Goal: Information Seeking & Learning: Learn about a topic

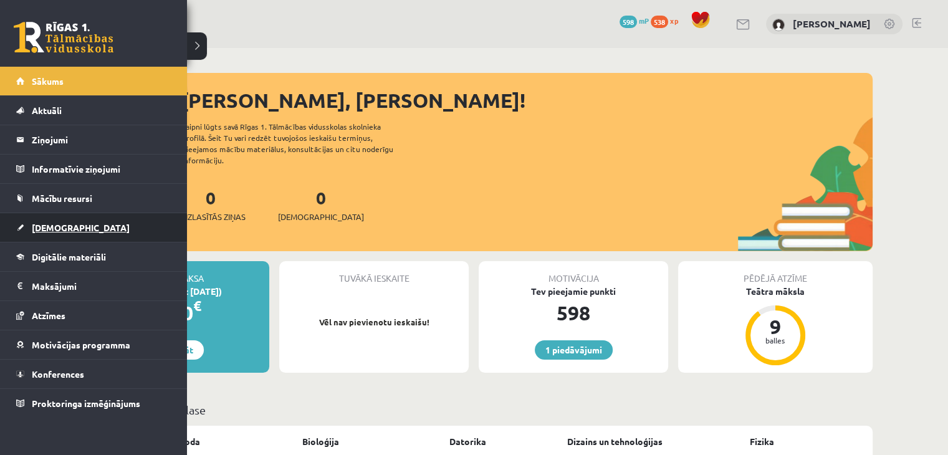
click at [65, 214] on link "[DEMOGRAPHIC_DATA]" at bounding box center [93, 227] width 155 height 29
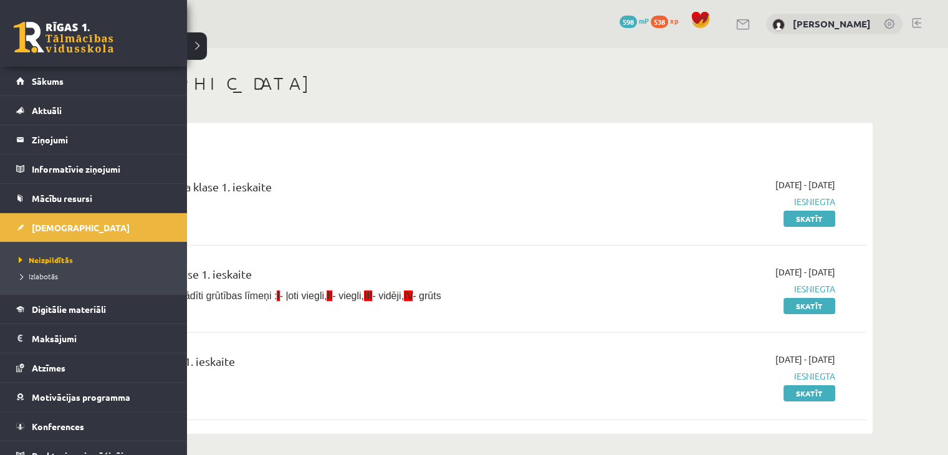
drag, startPoint x: 0, startPoint y: 347, endPoint x: 490, endPoint y: 356, distance: 490.4
click at [490, 356] on div "Fizika JK 9.a klase 1. ieskaite" at bounding box center [337, 364] width 488 height 23
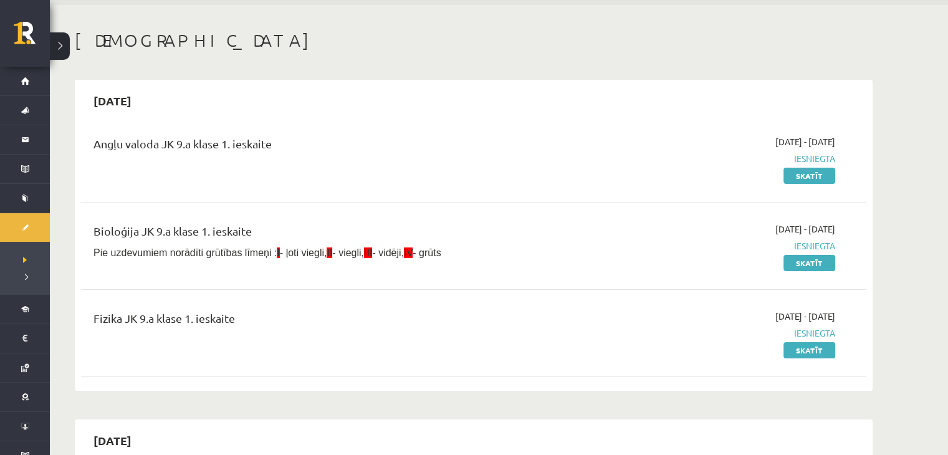
scroll to position [62, 0]
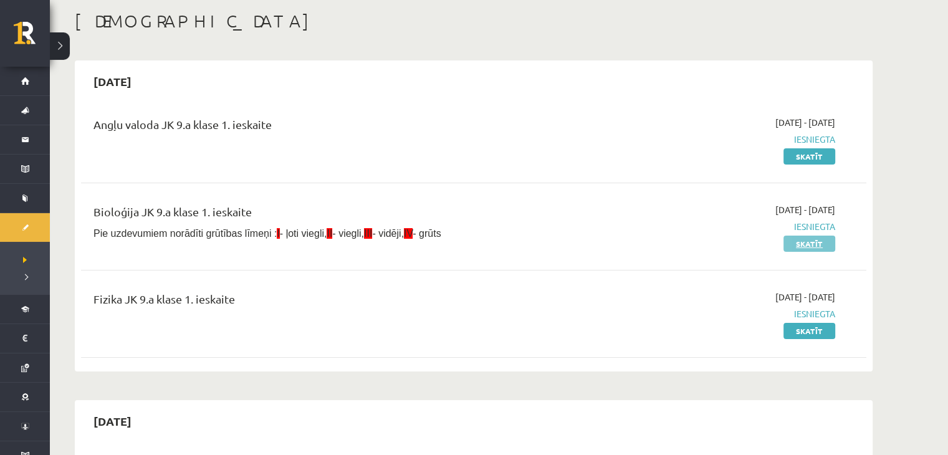
click at [822, 244] on link "Skatīt" at bounding box center [809, 243] width 52 height 16
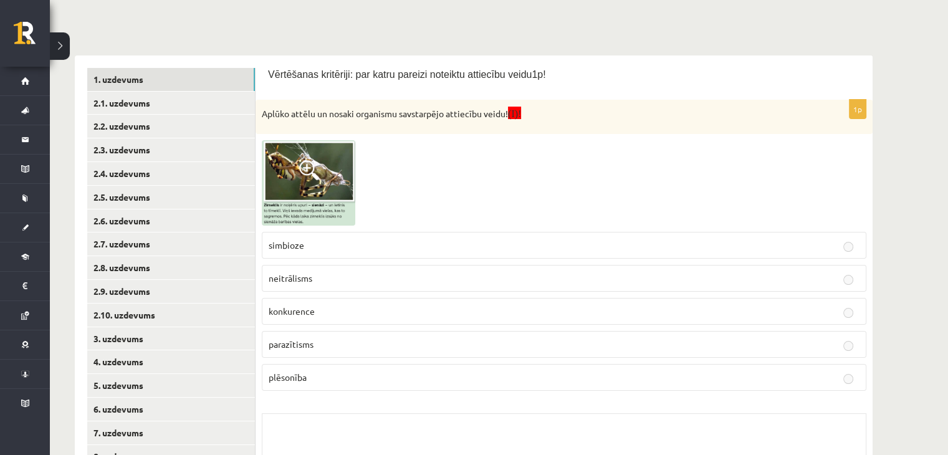
scroll to position [249, 0]
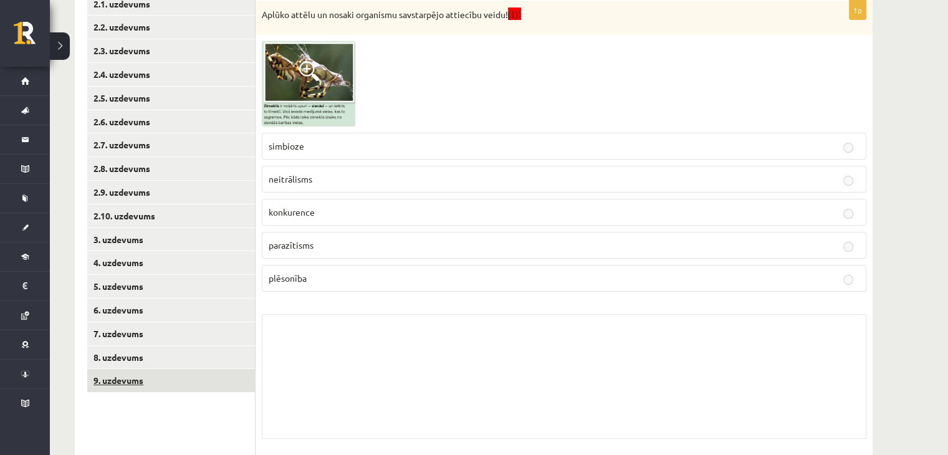
click at [112, 384] on link "9. uzdevums" at bounding box center [171, 380] width 168 height 23
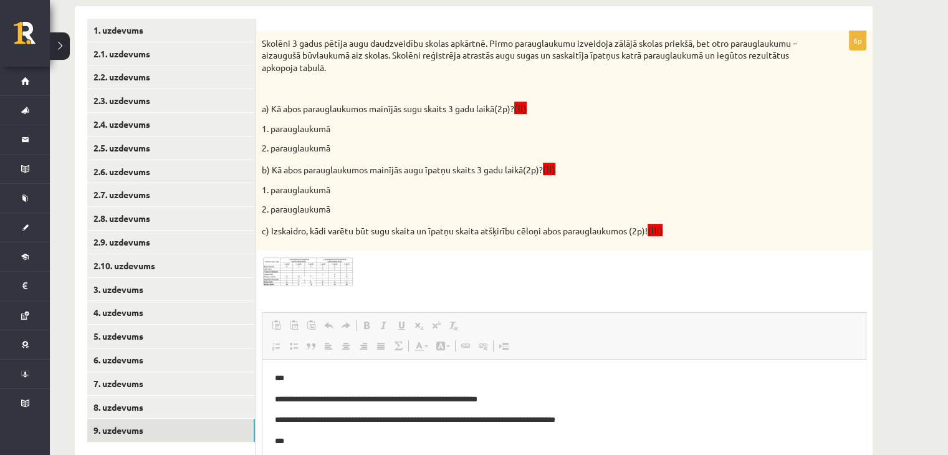
scroll to position [187, 0]
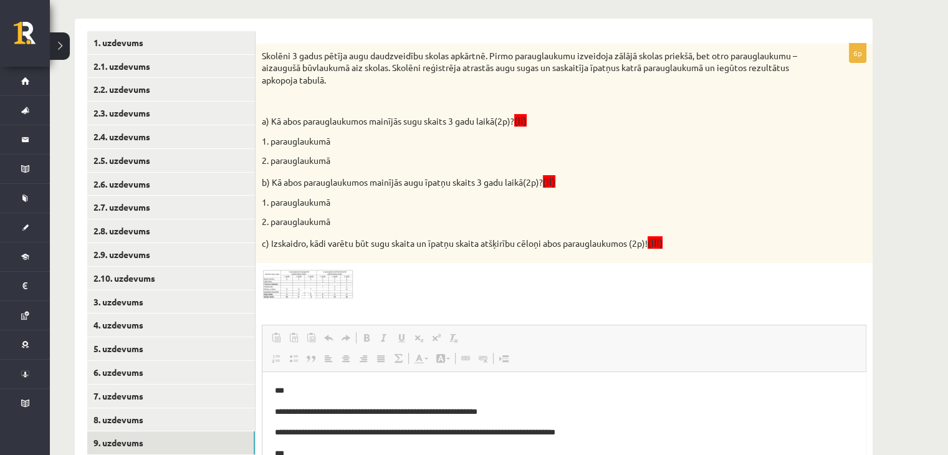
click at [294, 279] on img at bounding box center [308, 284] width 93 height 31
click at [287, 280] on img at bounding box center [308, 284] width 93 height 31
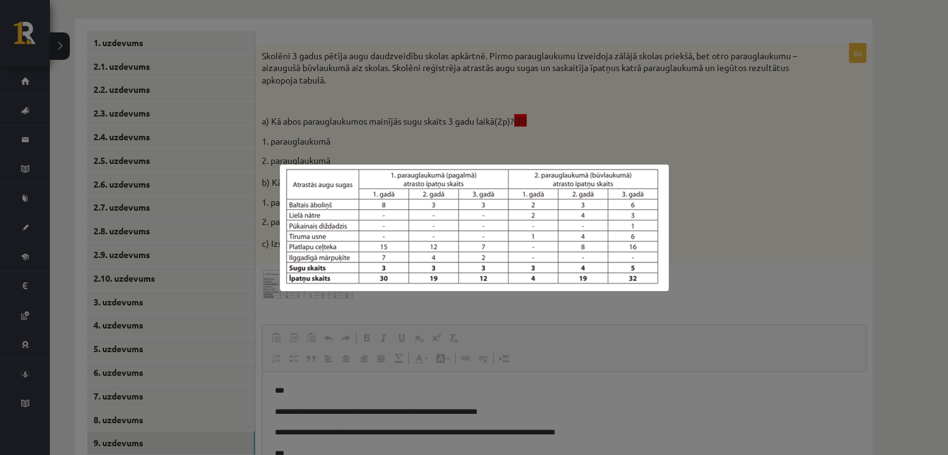
click at [430, 67] on div at bounding box center [474, 227] width 948 height 455
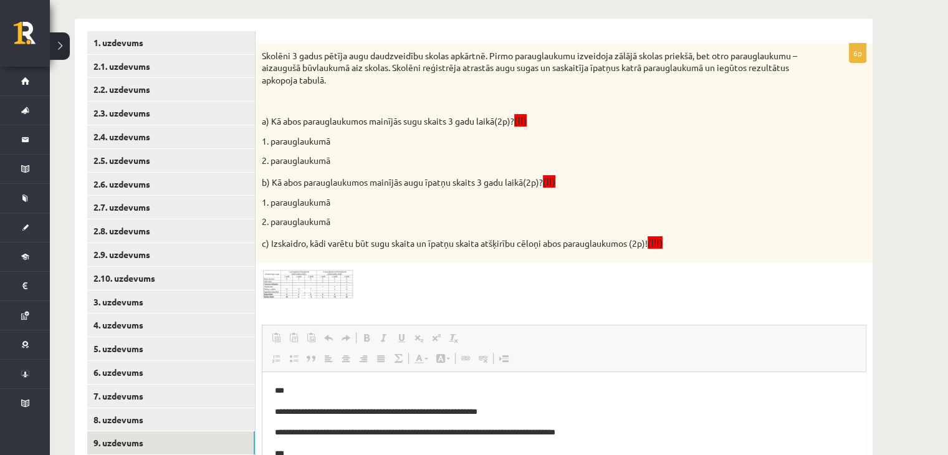
click at [317, 292] on span at bounding box center [309, 299] width 20 height 20
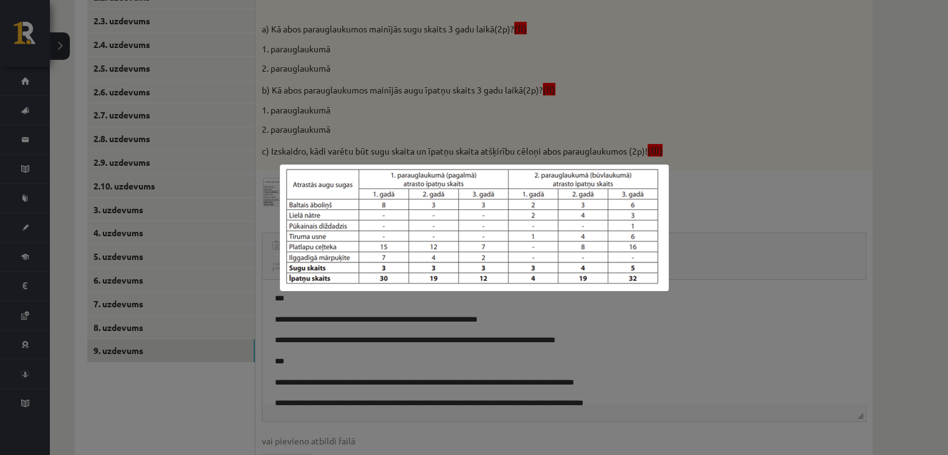
scroll to position [249, 0]
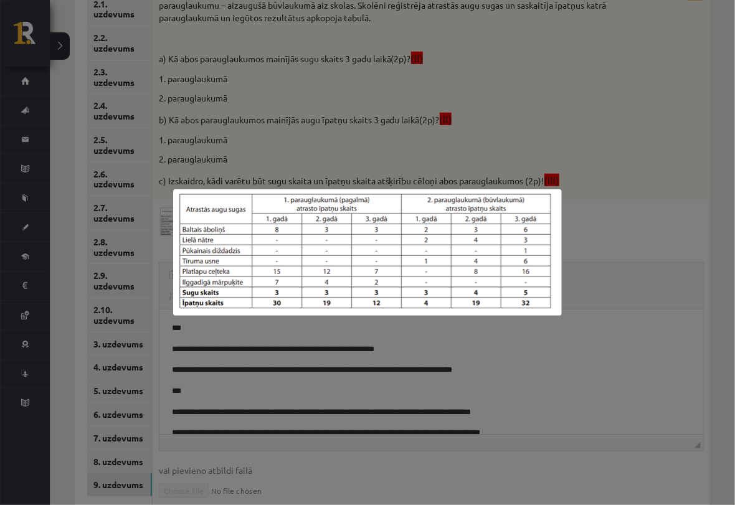
click at [544, 200] on img at bounding box center [367, 252] width 389 height 126
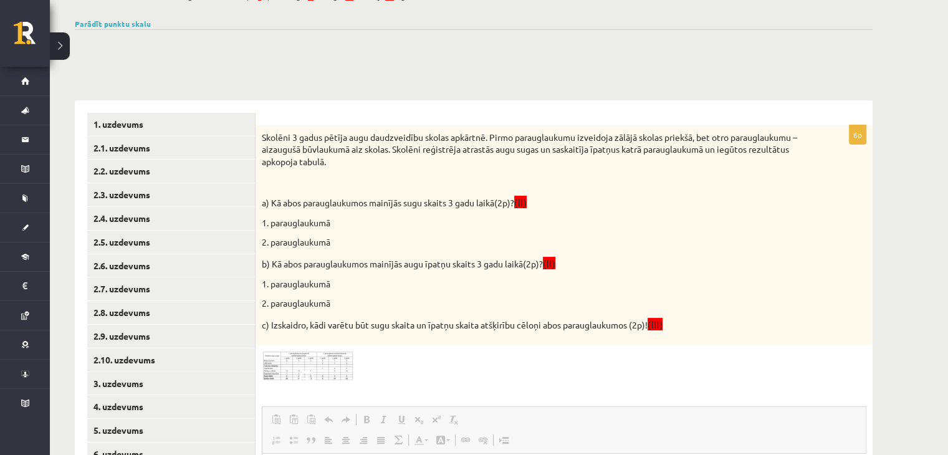
scroll to position [125, 0]
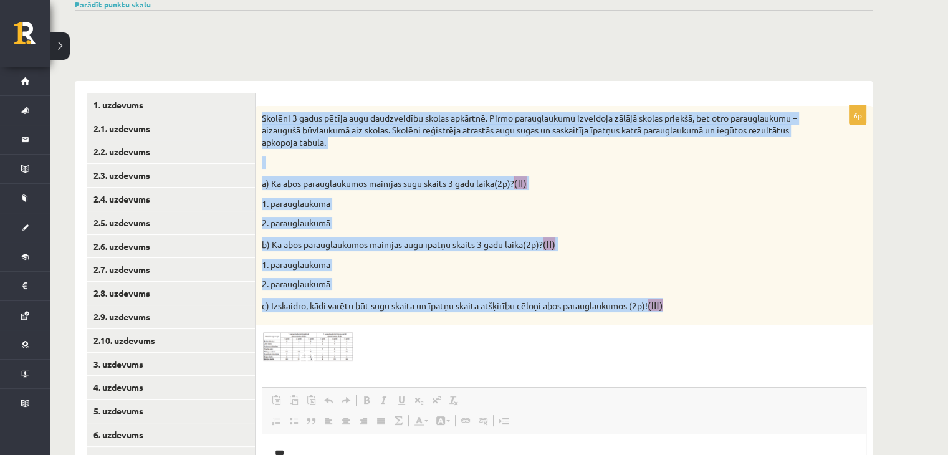
drag, startPoint x: 260, startPoint y: 112, endPoint x: 787, endPoint y: 300, distance: 559.6
click at [787, 300] on div "Skolēni 3 gadus pētīja augu daudzveidību skolas apkārtnē. Pirmo parauglaukumu i…" at bounding box center [563, 216] width 617 height 220
copy div "Skolēni 3 gadus pētīja augu daudzveidību skolas apkārtnē. Pirmo parauglaukumu i…"
click at [359, 153] on div "Skolēni 3 gadus pētīja augu daudzveidību skolas apkārtnē. Pirmo parauglaukumu i…" at bounding box center [563, 216] width 617 height 220
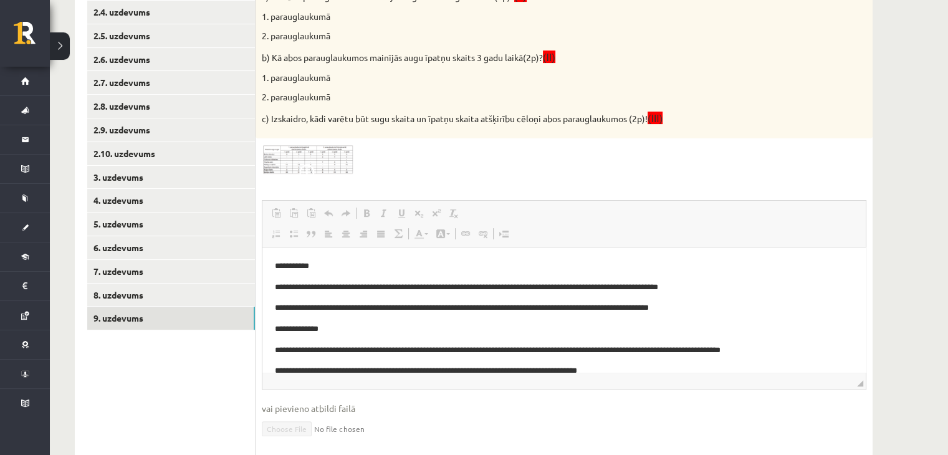
scroll to position [166, 0]
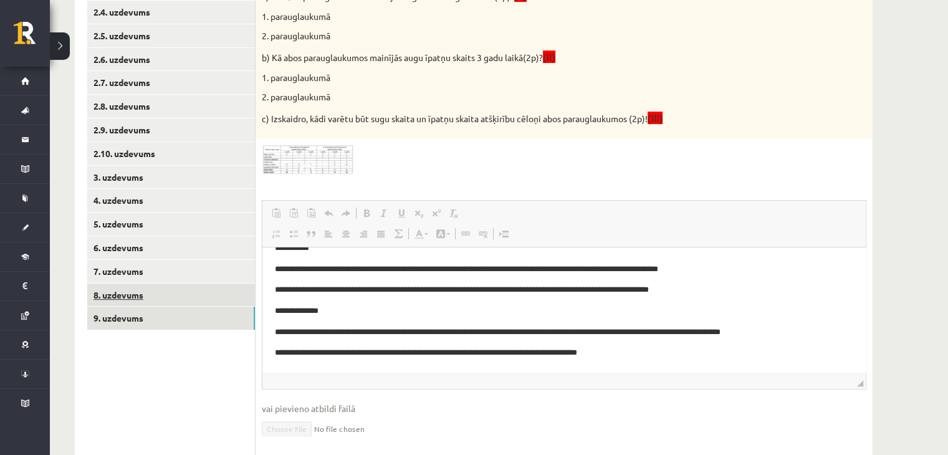
click at [117, 301] on link "8. uzdevums" at bounding box center [171, 294] width 168 height 23
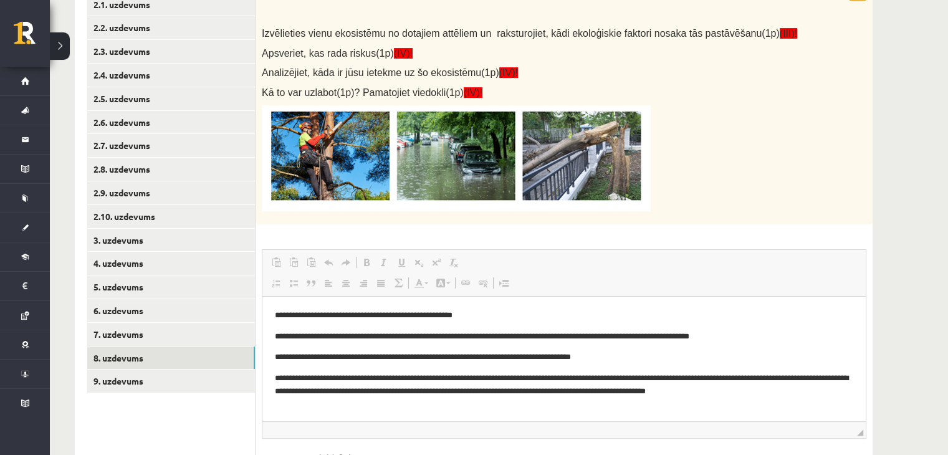
scroll to position [249, 0]
click at [696, 120] on p at bounding box center [533, 158] width 542 height 106
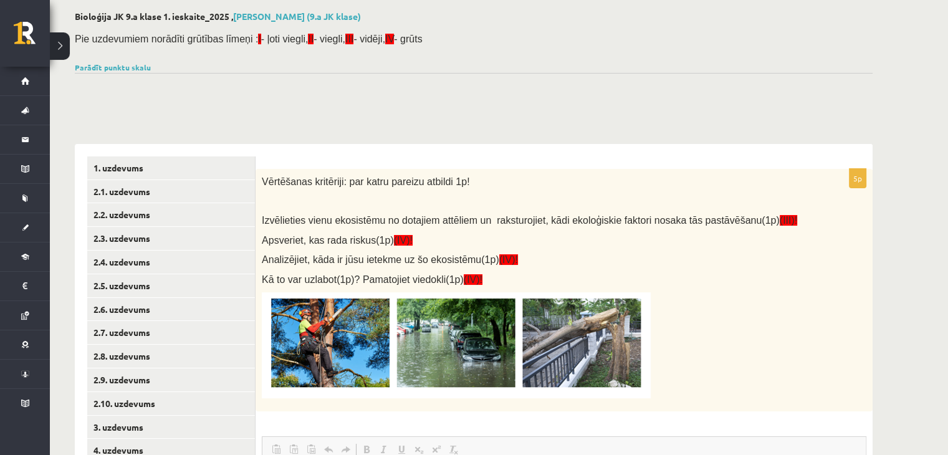
scroll to position [187, 0]
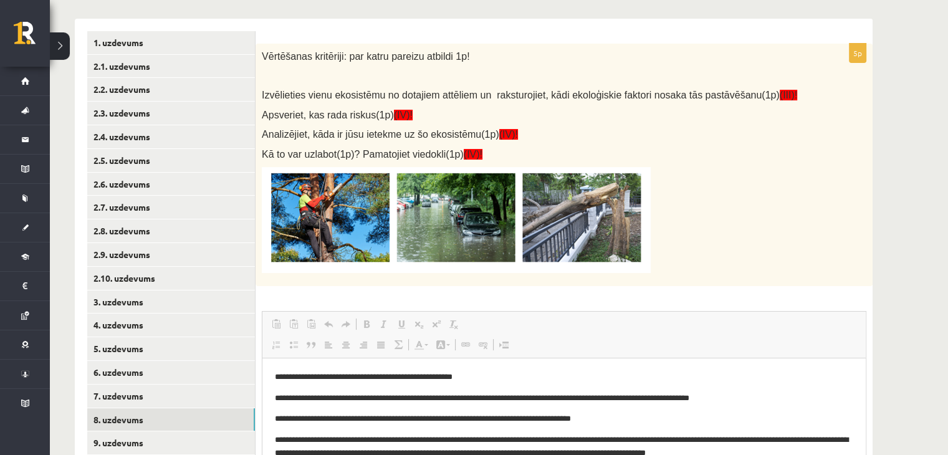
click at [710, 45] on div "Vērtēšanas kritēriji: par katru pareizu atbildi 1p! Izvēlieties vienu ekosistēm…" at bounding box center [563, 165] width 617 height 243
